Goal: Browse casually: Explore the website without a specific task or goal

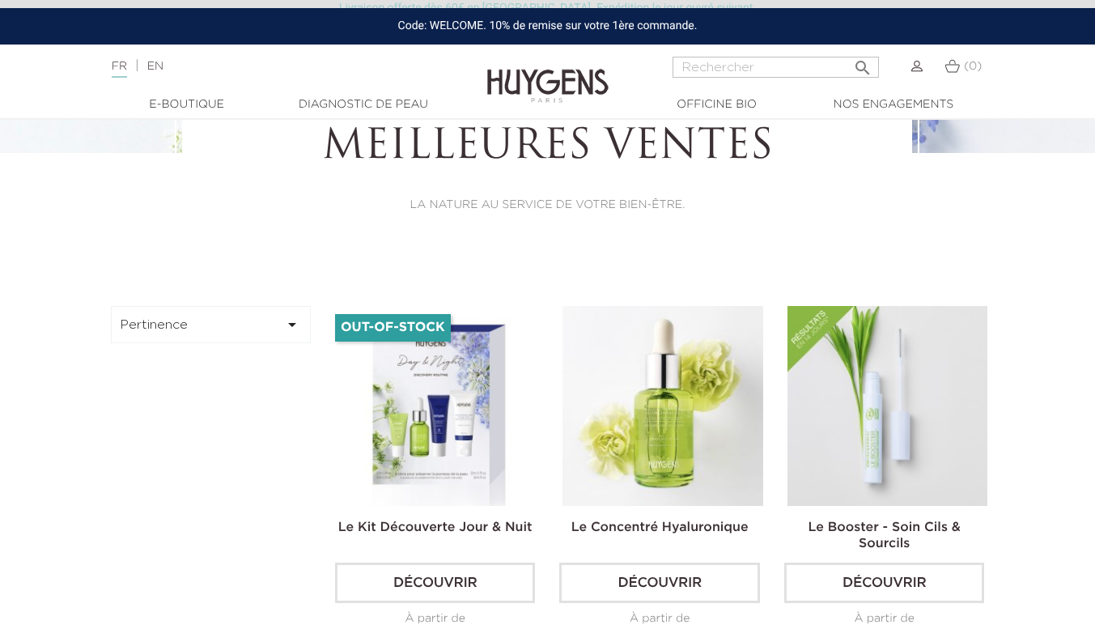
scroll to position [356, 0]
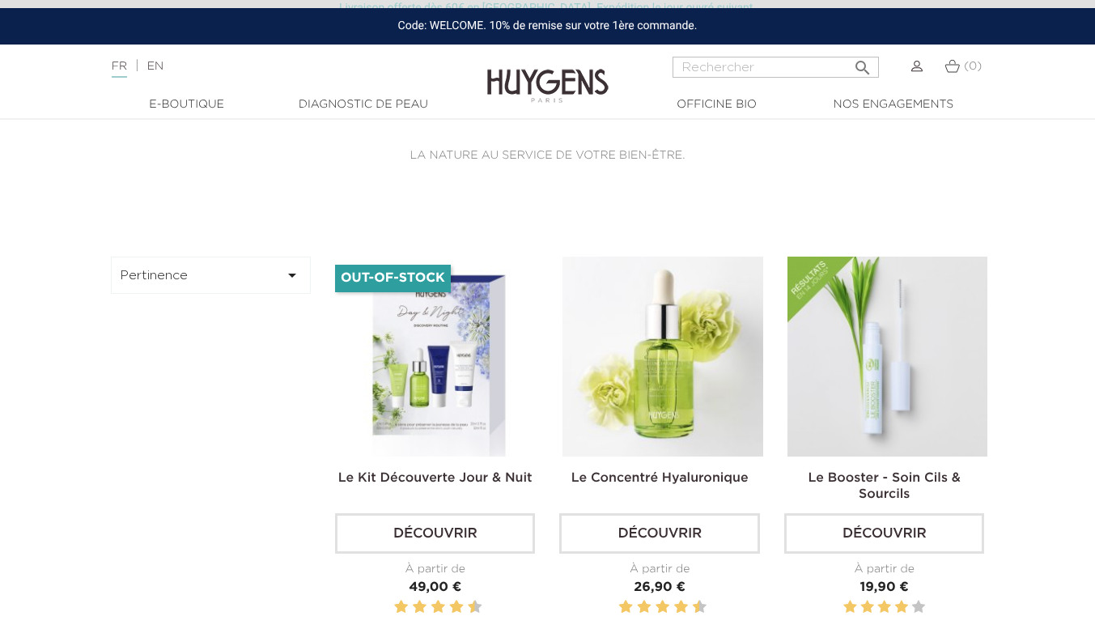
click at [0, 0] on img at bounding box center [0, 0] width 0 height 0
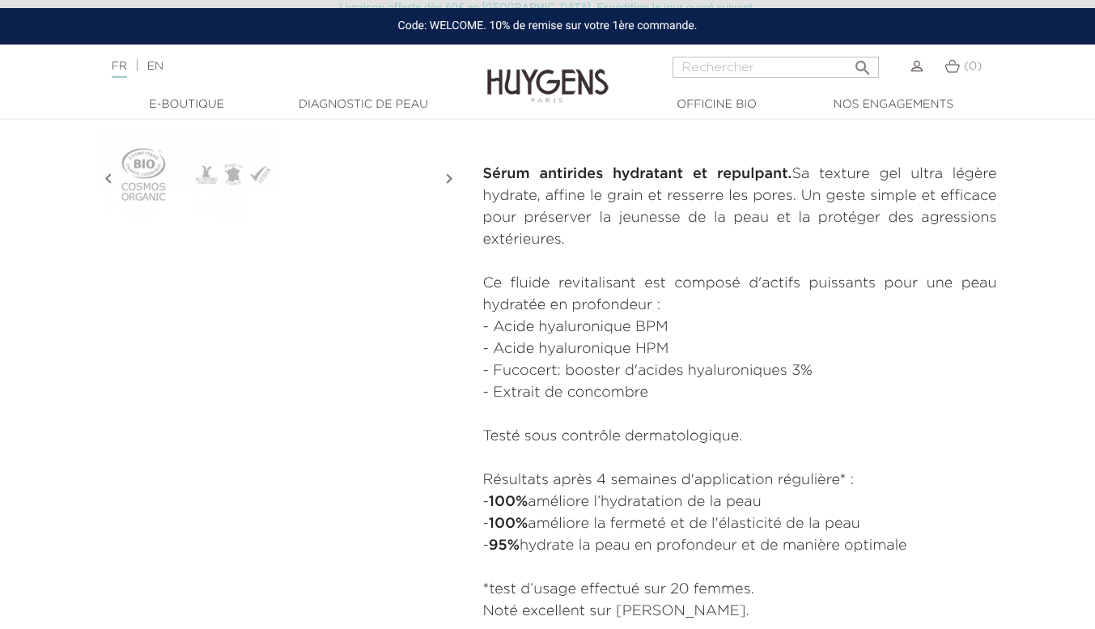
scroll to position [657, 0]
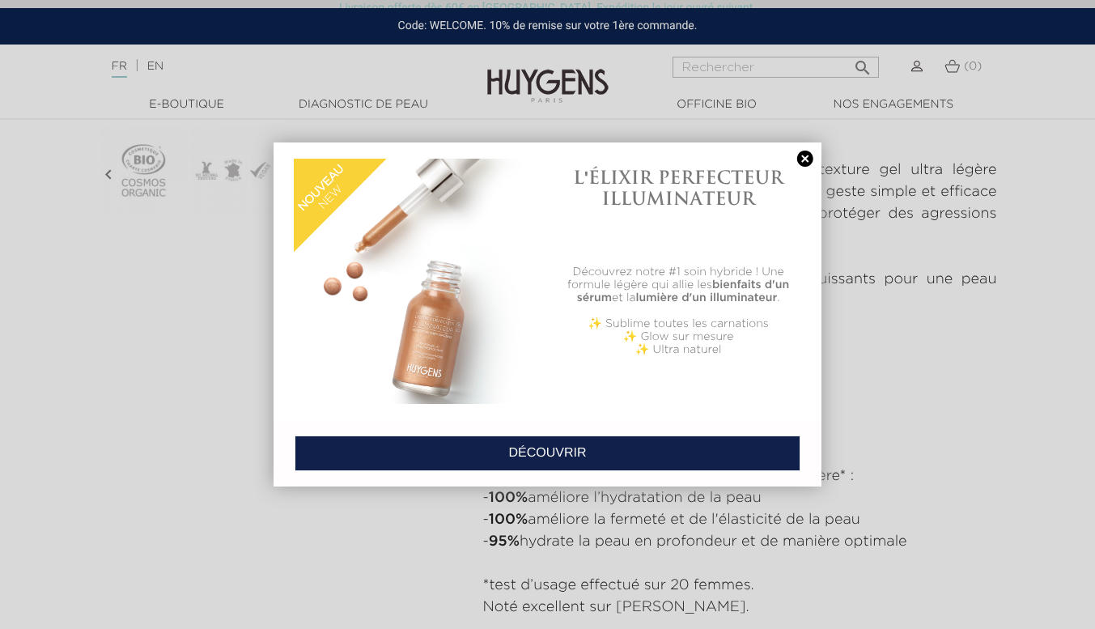
click at [801, 164] on link at bounding box center [805, 159] width 23 height 17
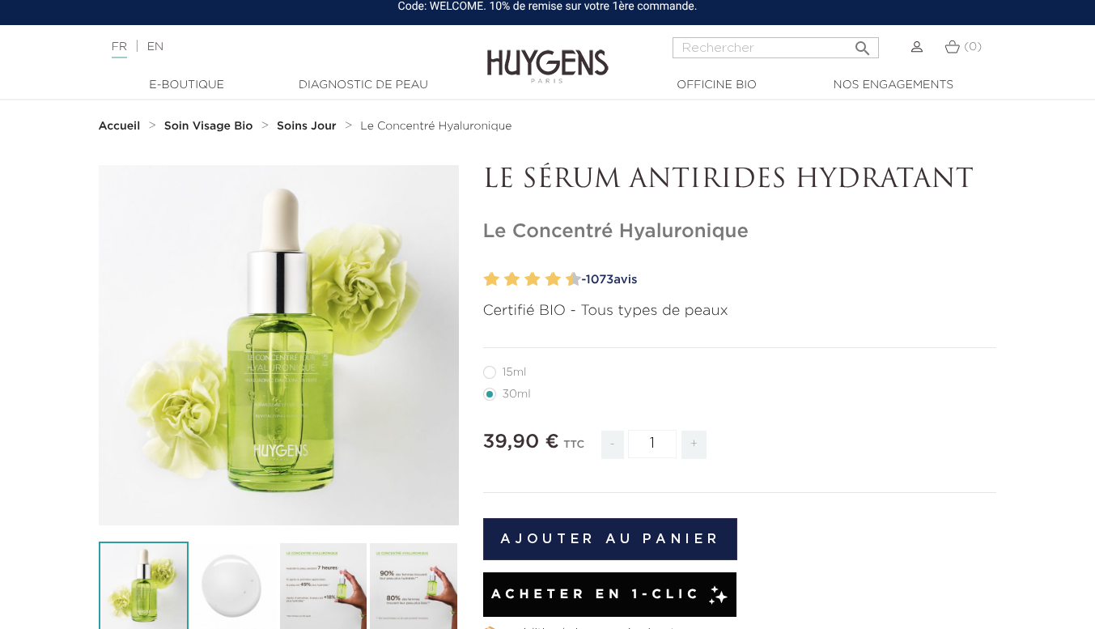
scroll to position [0, 0]
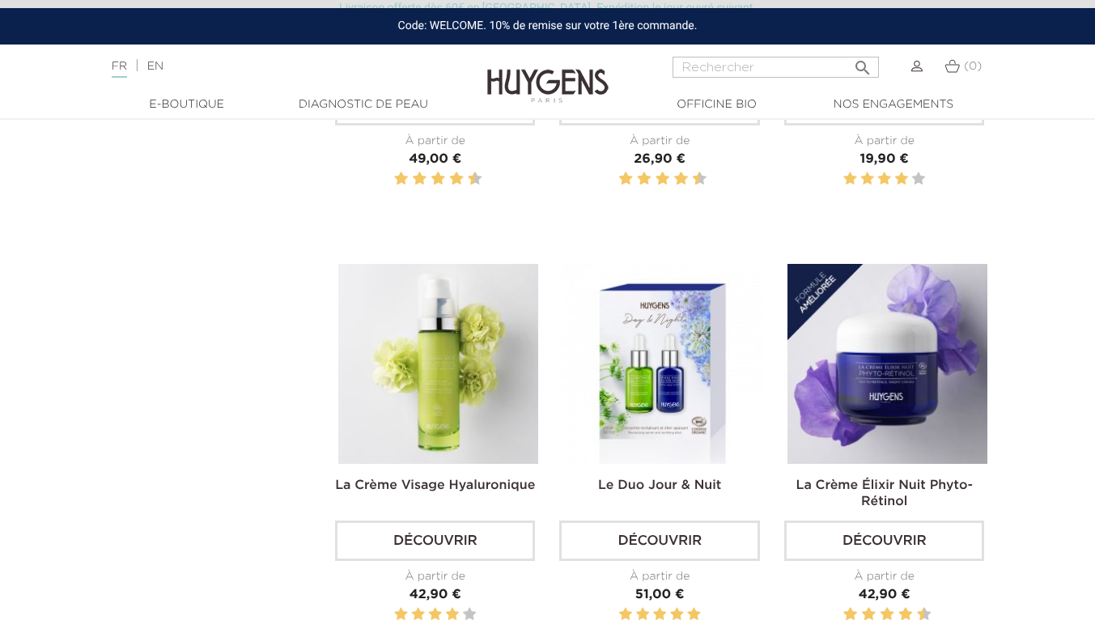
scroll to position [783, 0]
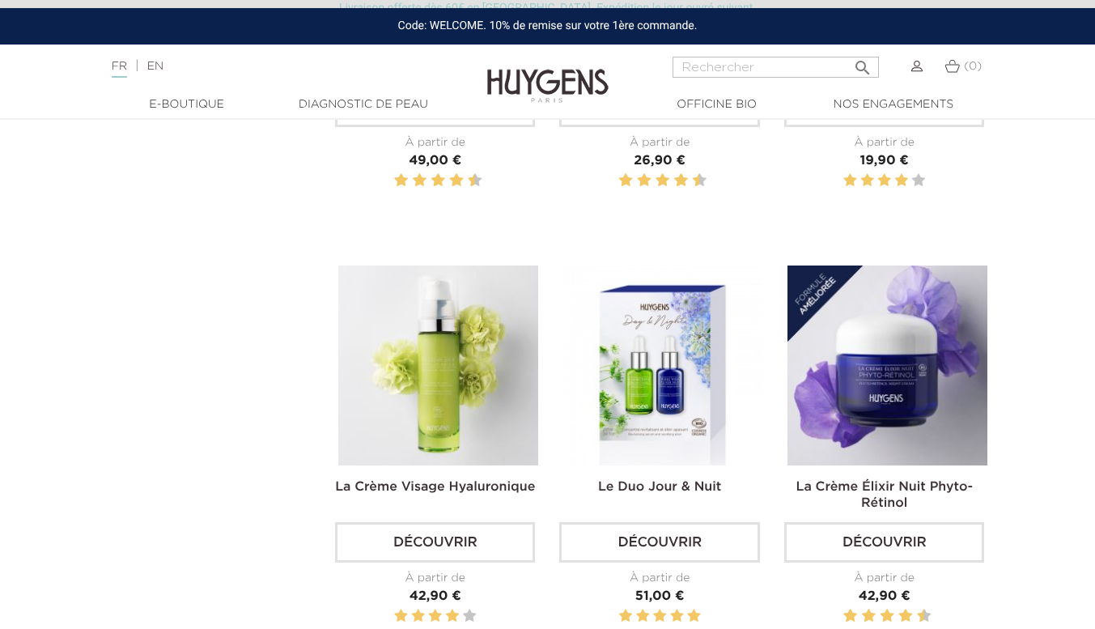
click at [681, 550] on link "Découvrir" at bounding box center [659, 542] width 200 height 40
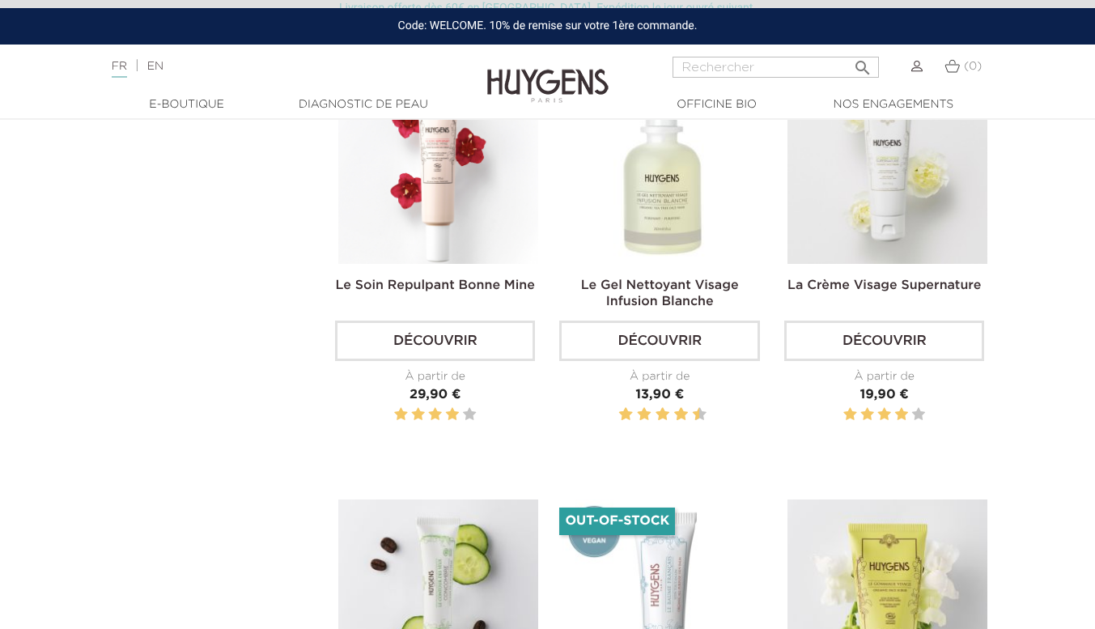
scroll to position [1419, 0]
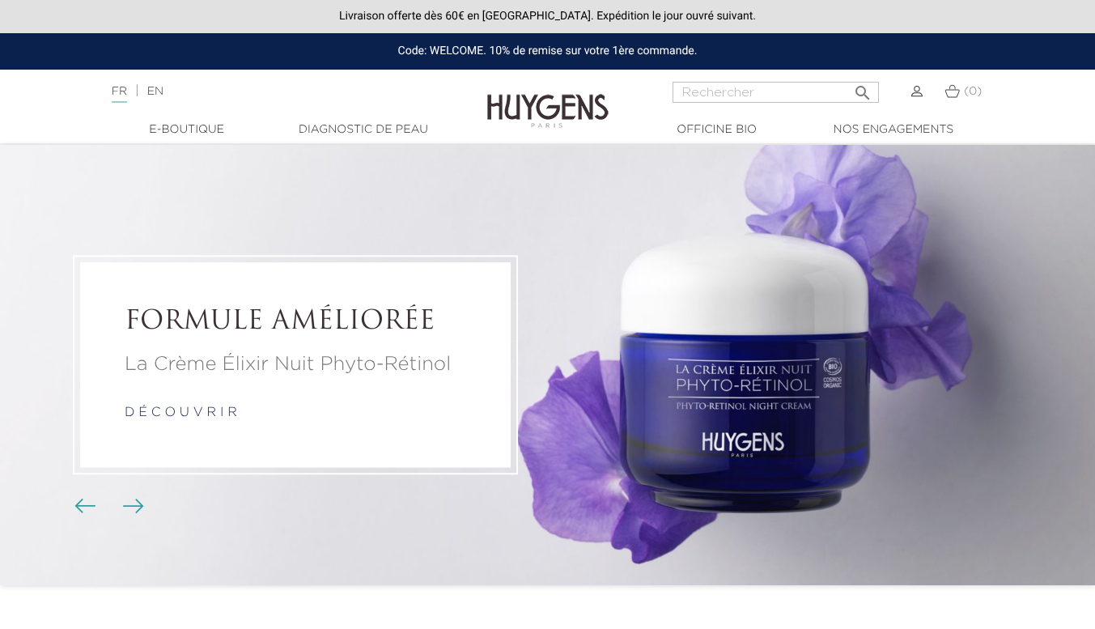
click at [185, 131] on link "  E-Boutique" at bounding box center [187, 129] width 162 height 17
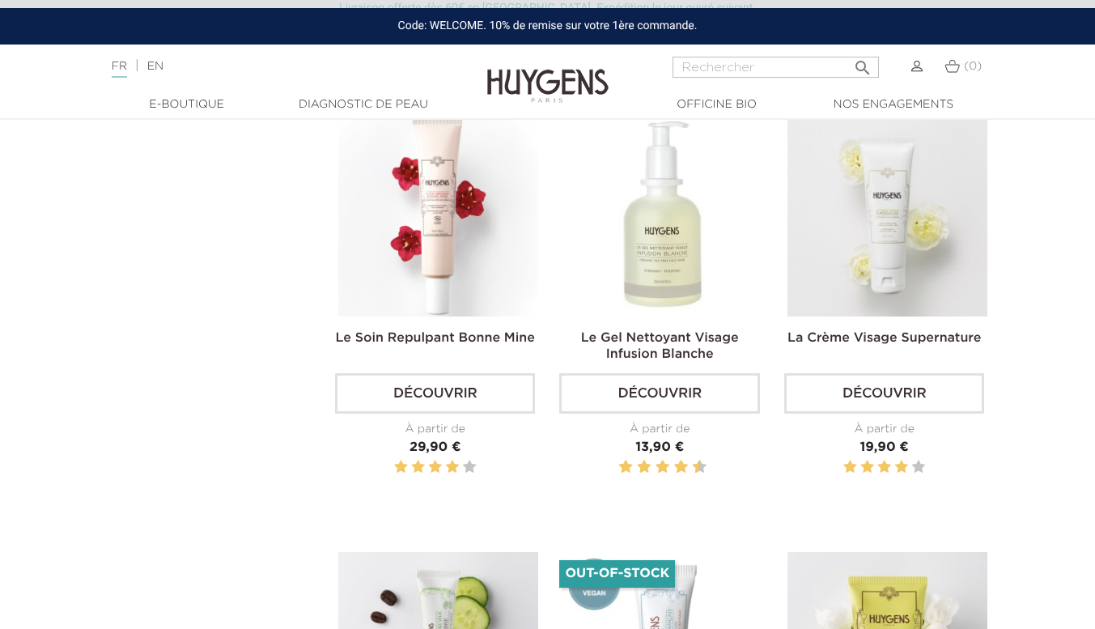
scroll to position [1368, 0]
click at [670, 250] on img at bounding box center [663, 216] width 200 height 200
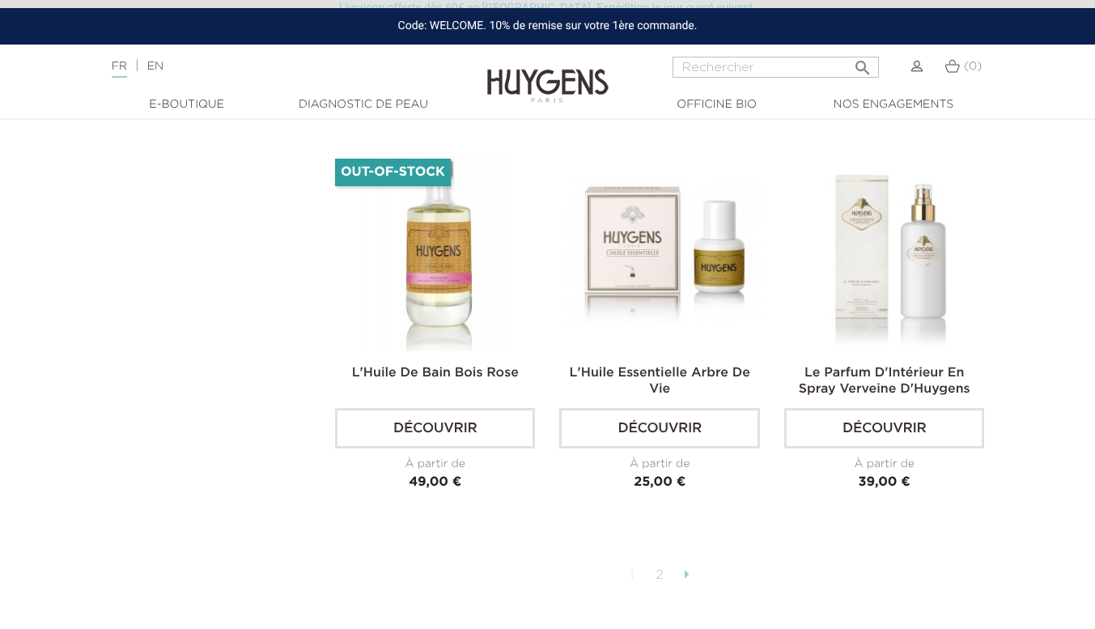
scroll to position [4001, 0]
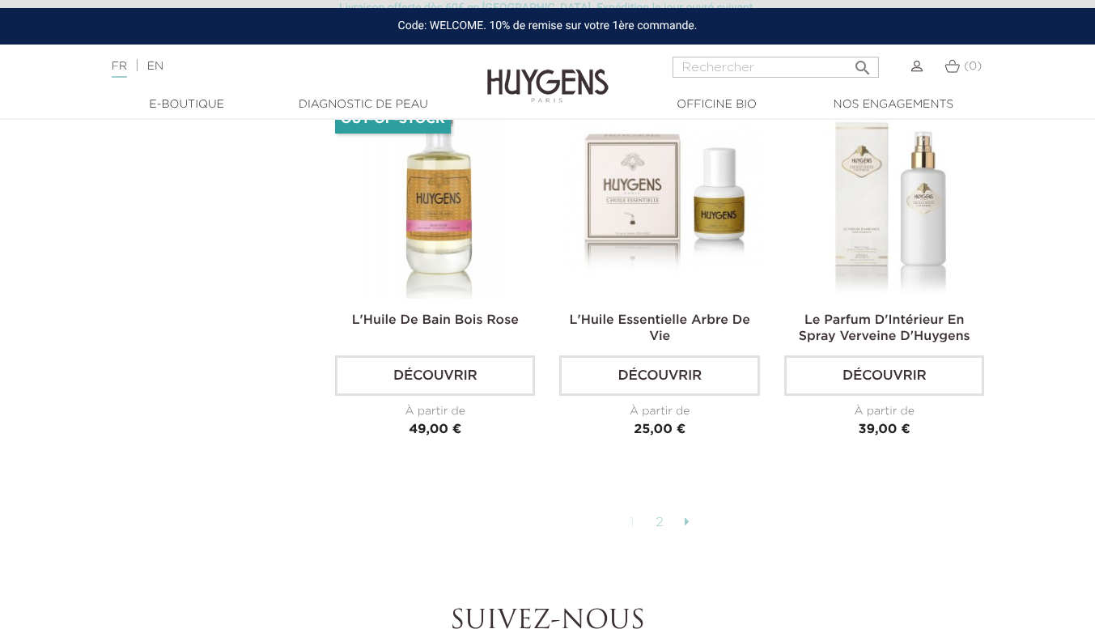
click at [669, 515] on link "2" at bounding box center [660, 523] width 25 height 28
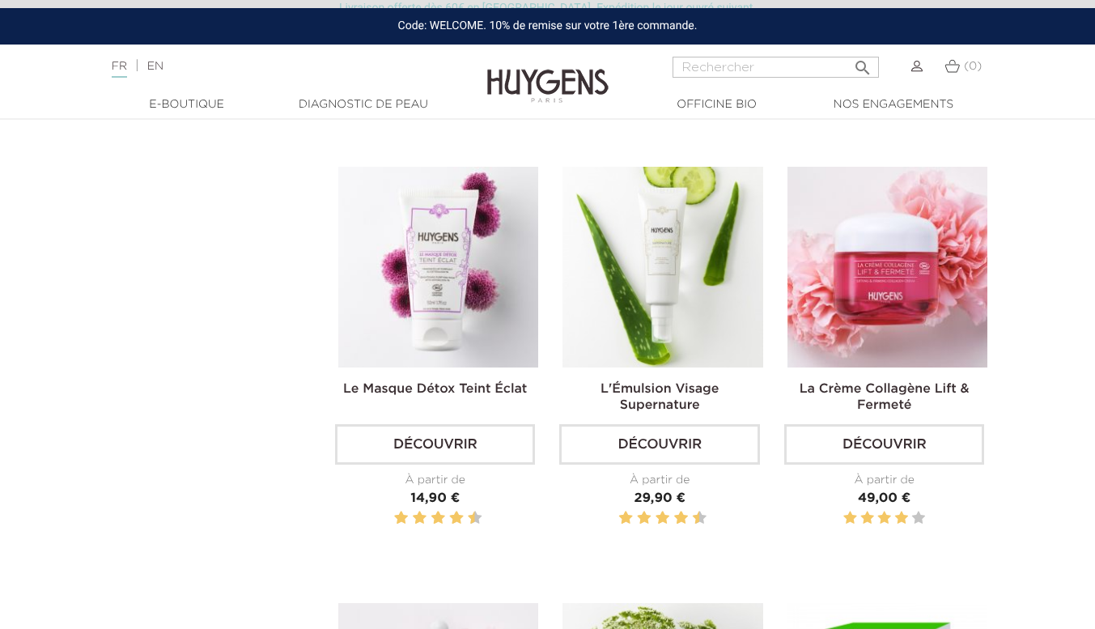
scroll to position [2185, 0]
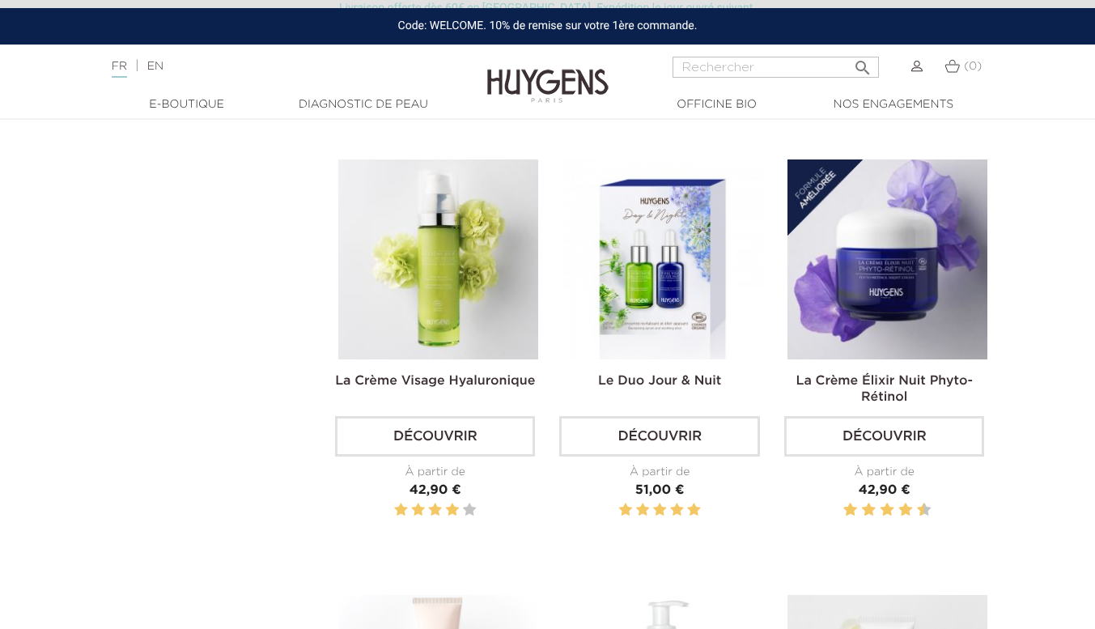
scroll to position [890, 0]
